Goal: Task Accomplishment & Management: Complete application form

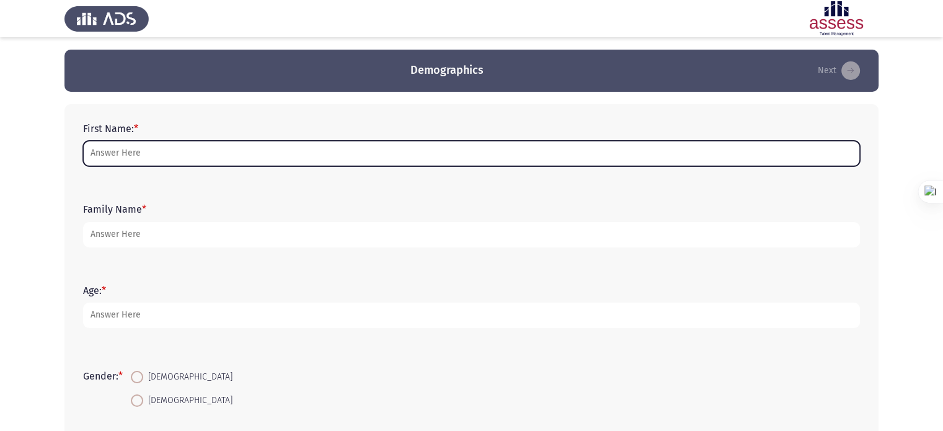
click at [100, 147] on input "First Name: *" at bounding box center [471, 153] width 777 height 25
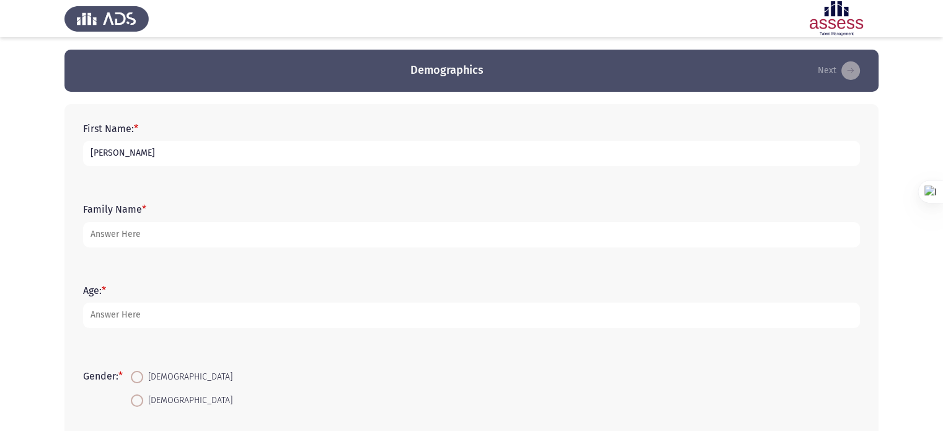
type input "[PERSON_NAME]"
type input "35"
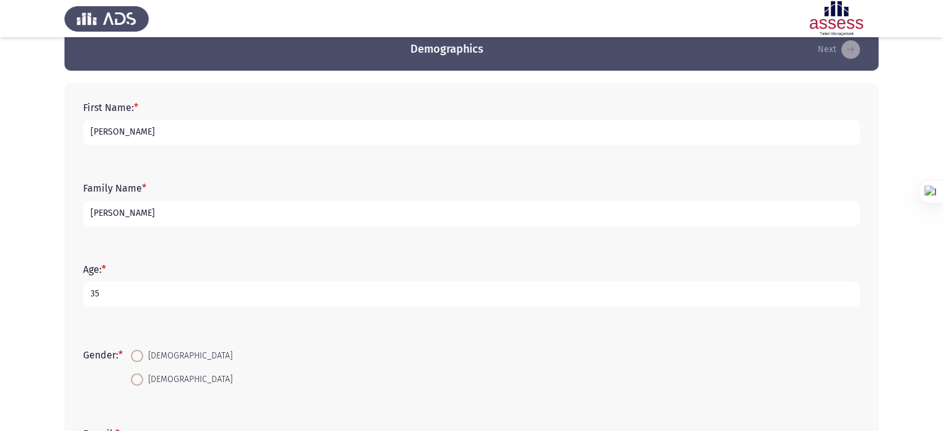
click at [10, 280] on app-assessment-container "Demographics Next First Name: * [PERSON_NAME] Family Name * [PERSON_NAME] Age: …" at bounding box center [471, 337] width 943 height 616
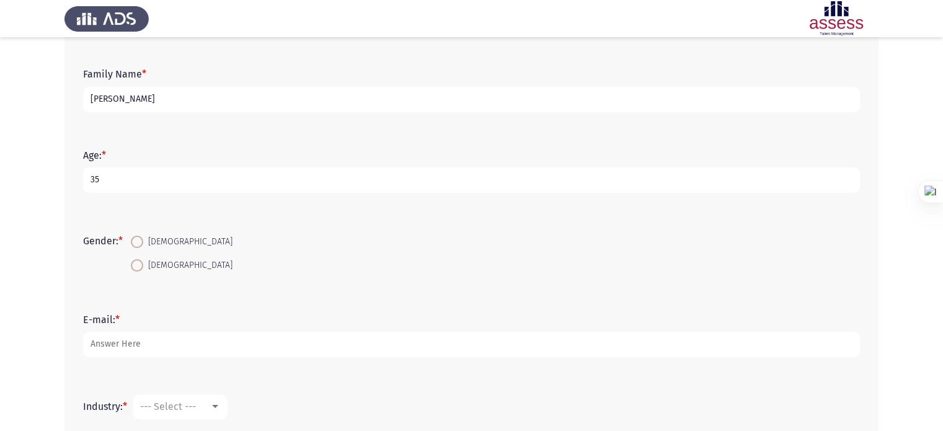
scroll to position [248, 0]
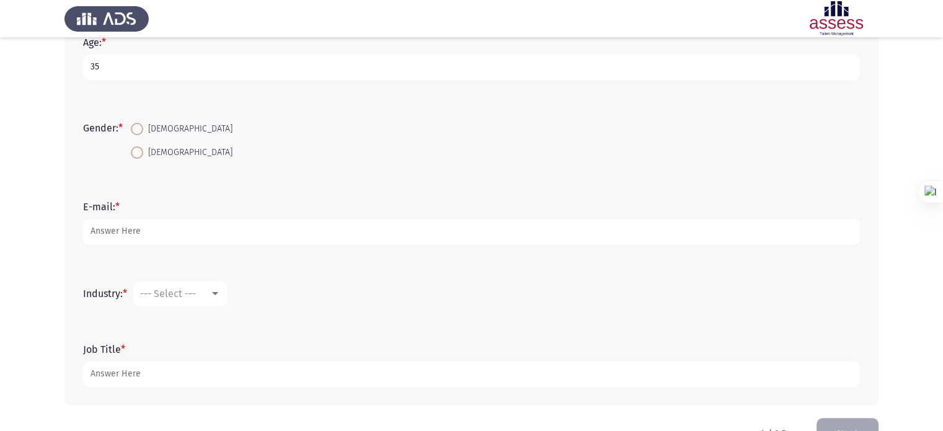
click at [151, 123] on span "[DEMOGRAPHIC_DATA]" at bounding box center [187, 128] width 89 height 15
click at [143, 123] on input "[DEMOGRAPHIC_DATA]" at bounding box center [137, 129] width 12 height 12
radio input "true"
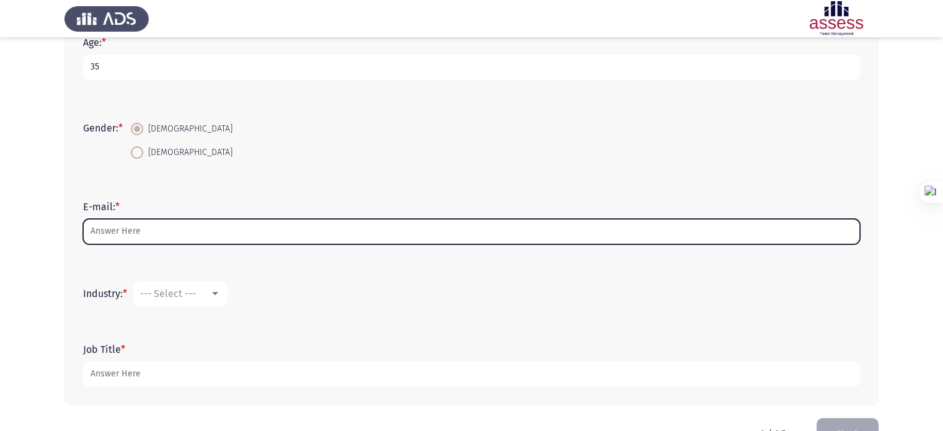
click at [114, 231] on input "E-mail: *" at bounding box center [471, 231] width 777 height 25
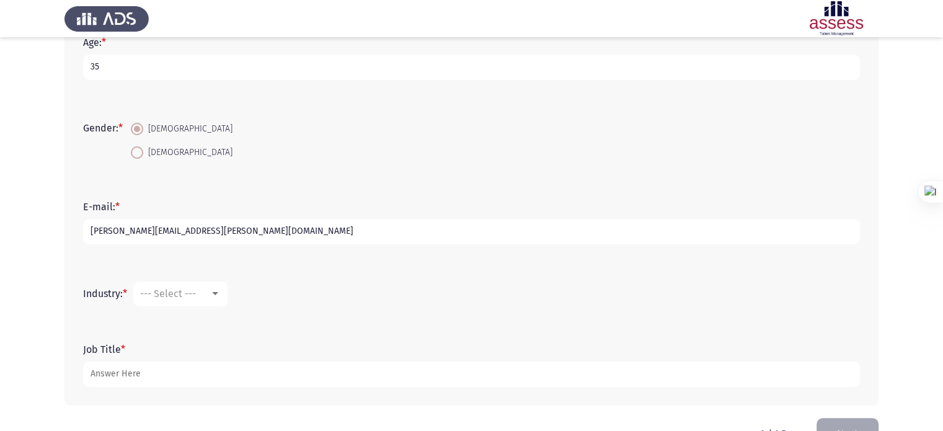
type input "[PERSON_NAME][EMAIL_ADDRESS][PERSON_NAME][DOMAIN_NAME]"
click at [183, 294] on span "--- Select ---" at bounding box center [168, 294] width 56 height 12
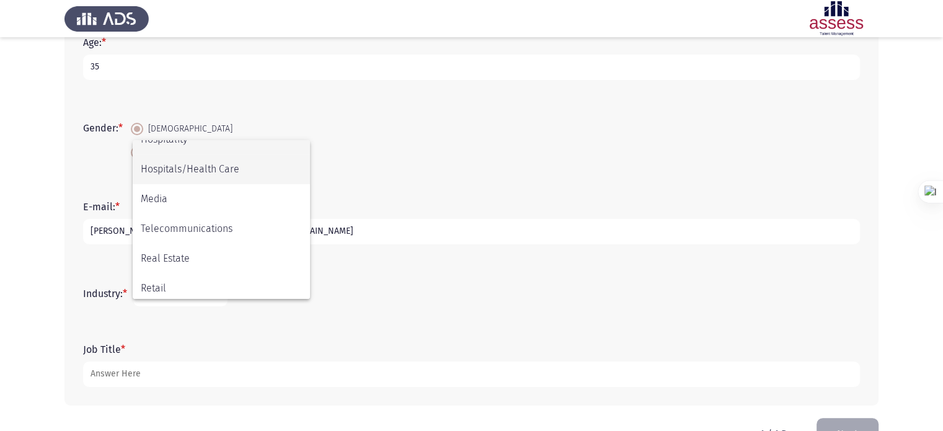
click at [254, 175] on span "Hospitals/Health Care" at bounding box center [221, 169] width 161 height 30
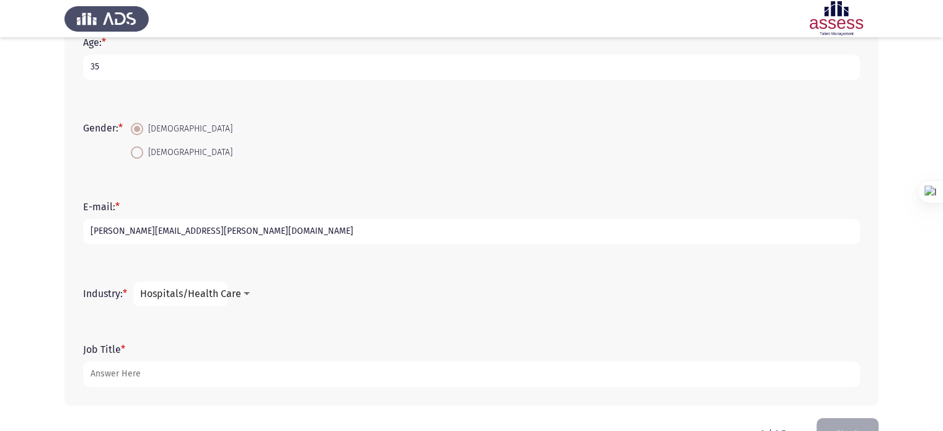
click at [78, 341] on div "Job Title *" at bounding box center [471, 365] width 789 height 56
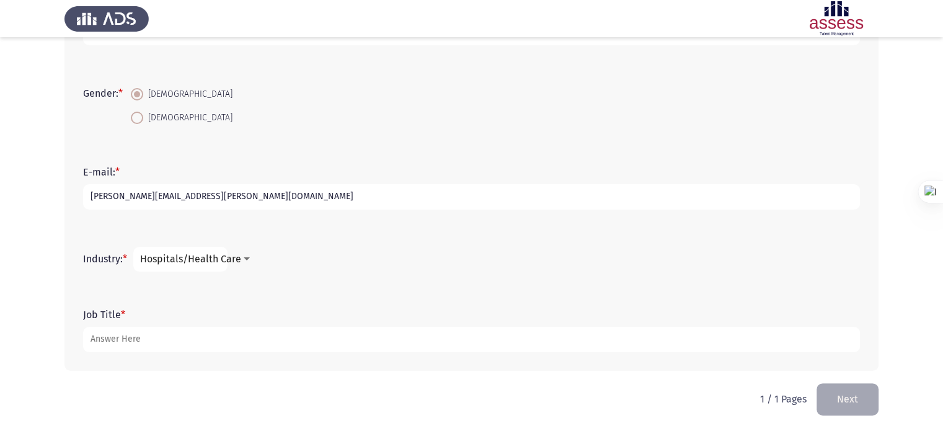
scroll to position [284, 0]
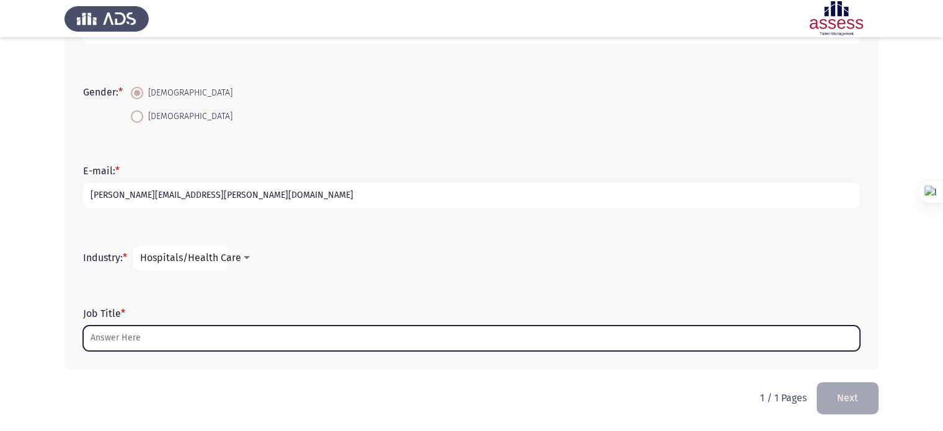
click at [130, 331] on input "Job Title *" at bounding box center [471, 337] width 777 height 25
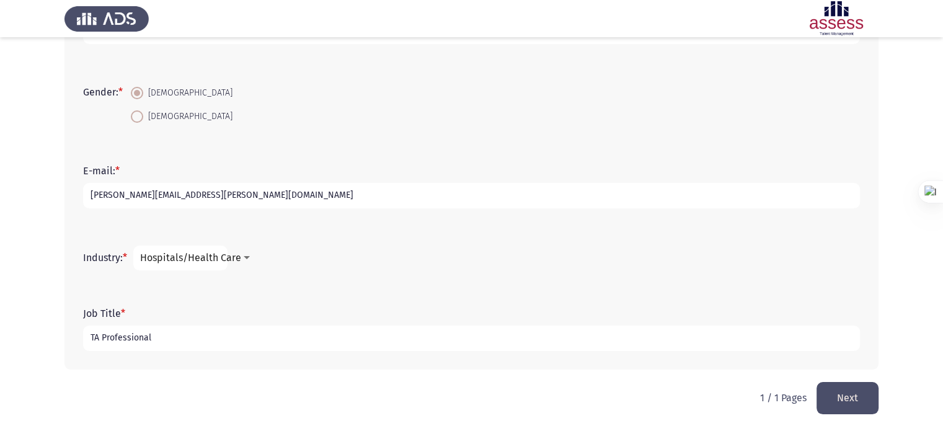
type input "TA Professional"
click at [835, 394] on button "Next" at bounding box center [847, 398] width 62 height 32
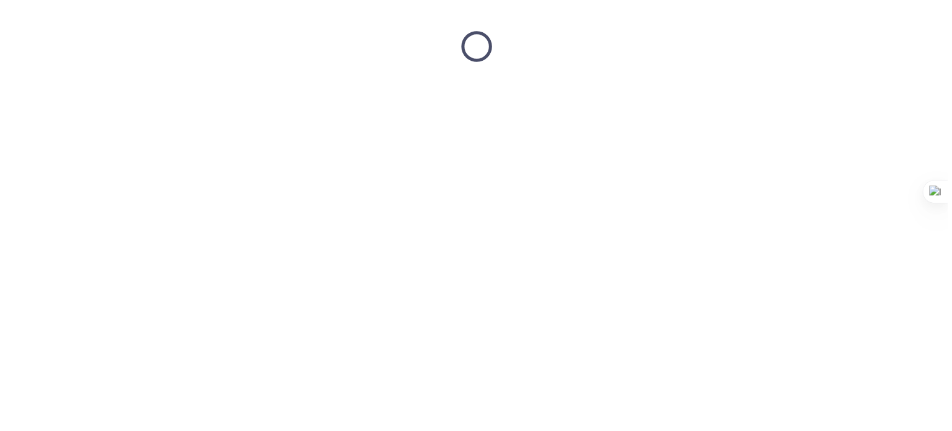
scroll to position [0, 0]
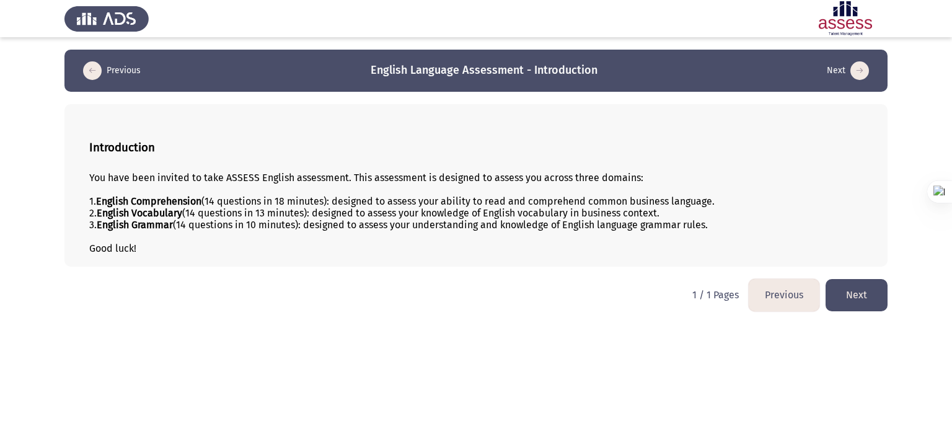
click at [849, 294] on button "Next" at bounding box center [857, 295] width 62 height 32
